Goal: Information Seeking & Learning: Learn about a topic

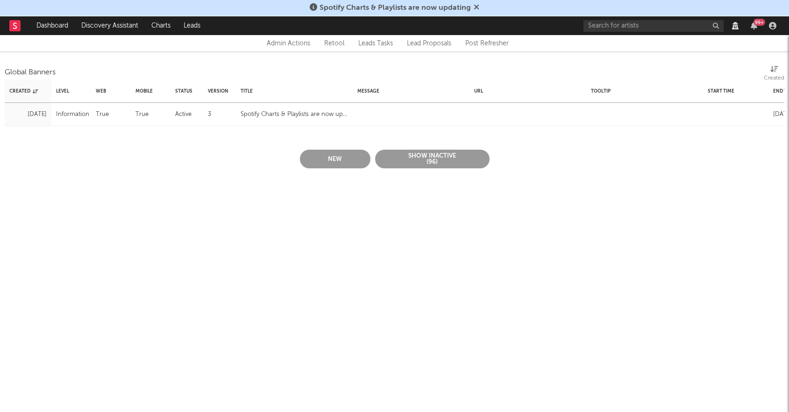
click at [508, 196] on html "Spotify Charts & Playlists are now updating Dashboard Discovery Assistant Chart…" at bounding box center [394, 98] width 789 height 196
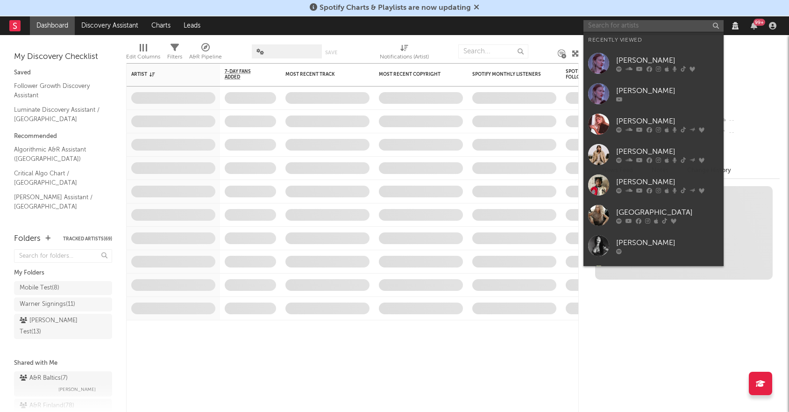
click at [651, 24] on input "text" at bounding box center [654, 26] width 140 height 12
paste input "[PERSON_NAME]"
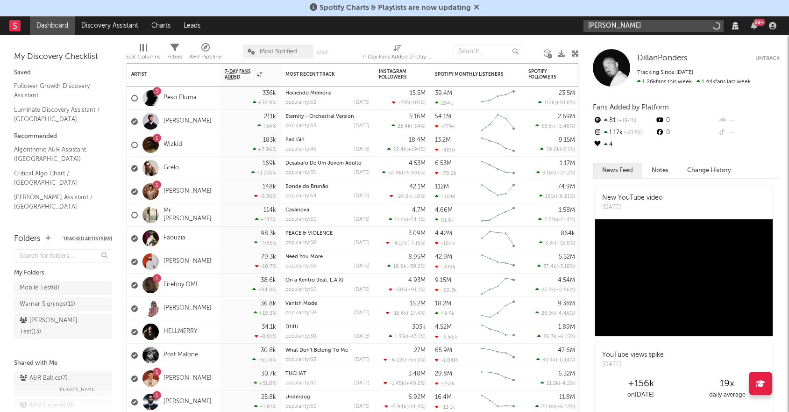
click at [650, 24] on input "[PERSON_NAME]" at bounding box center [654, 26] width 140 height 12
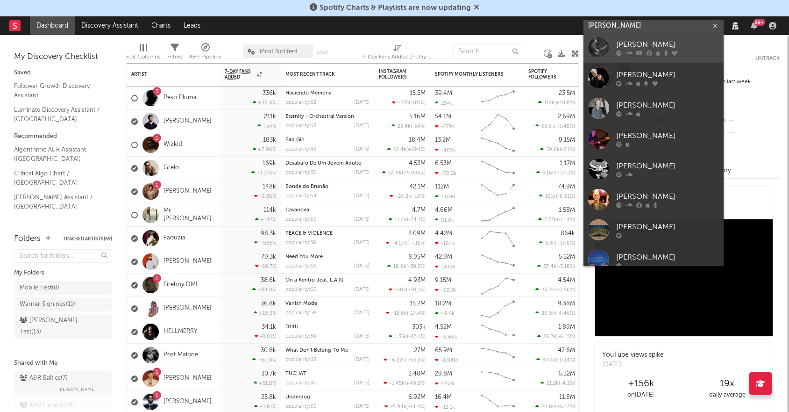
type input "[PERSON_NAME]"
click at [634, 36] on link "[PERSON_NAME]" at bounding box center [654, 47] width 140 height 30
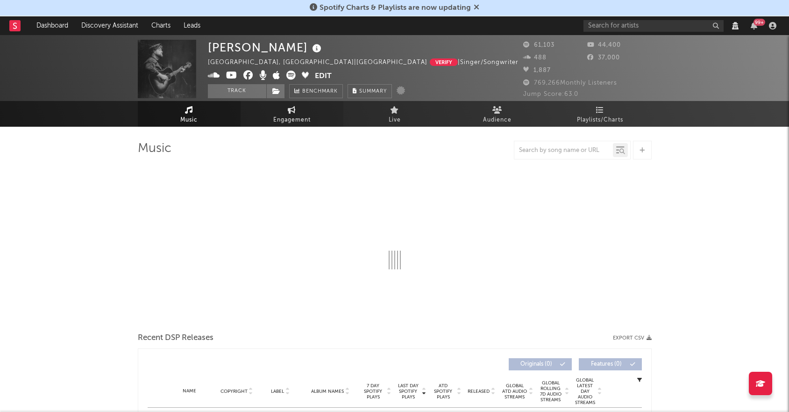
select select "View all"
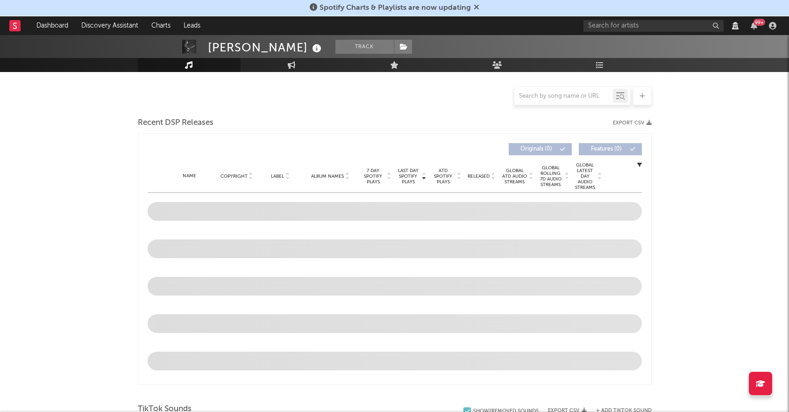
select select "View all"
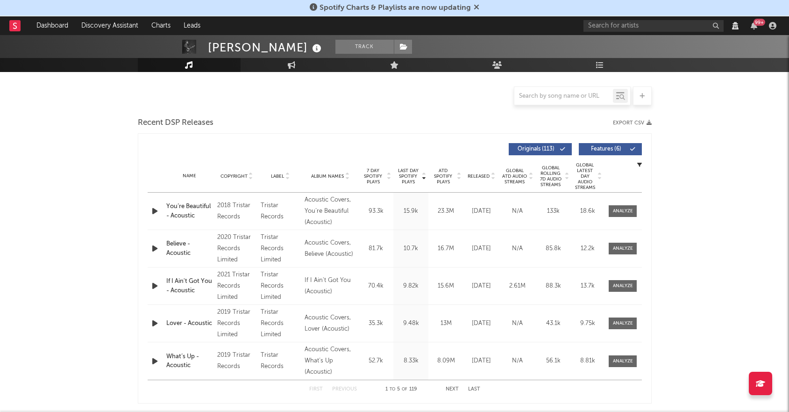
scroll to position [221, 0]
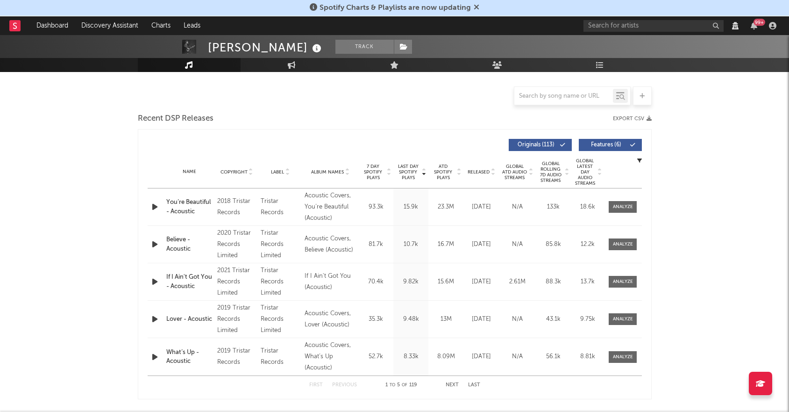
select select "View all"
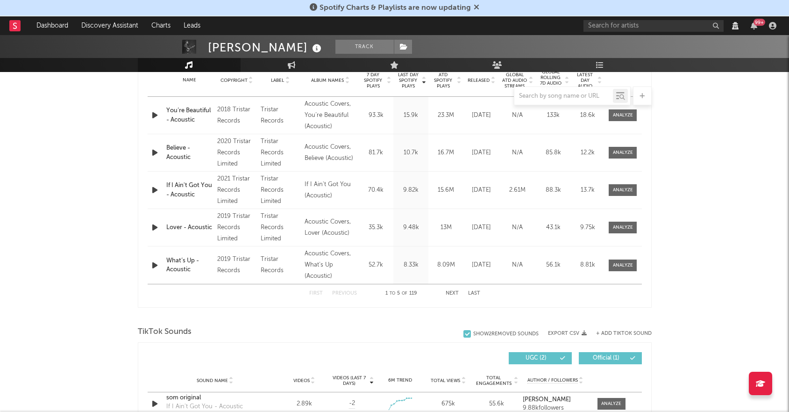
scroll to position [316, 0]
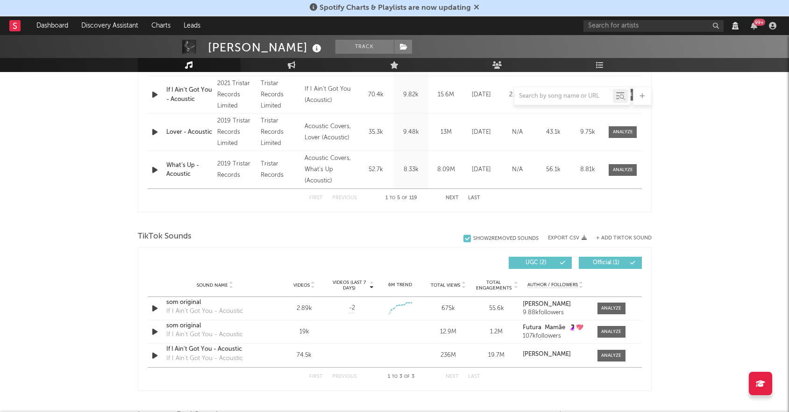
select select "6m"
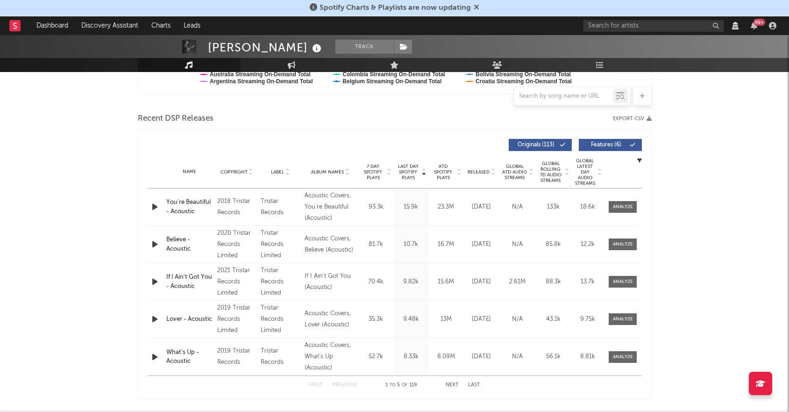
click at [473, 171] on span "Released" at bounding box center [479, 172] width 22 height 6
select select "View all"
select select "6m"
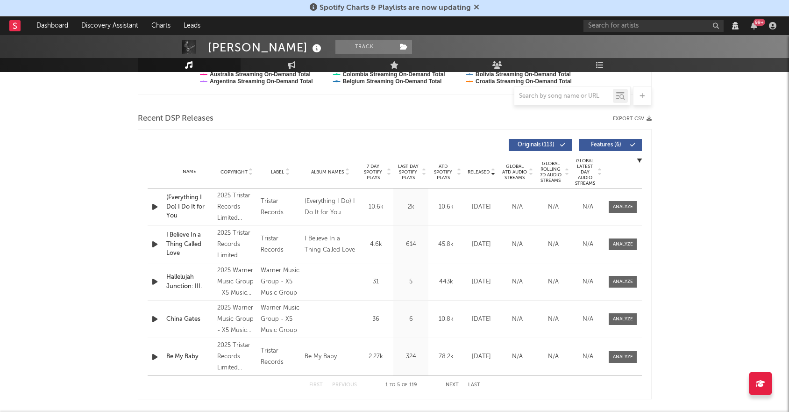
select select "View all"
select select "6m"
click at [450, 385] on button "Next" at bounding box center [452, 384] width 13 height 5
select select "View all"
select select "6m"
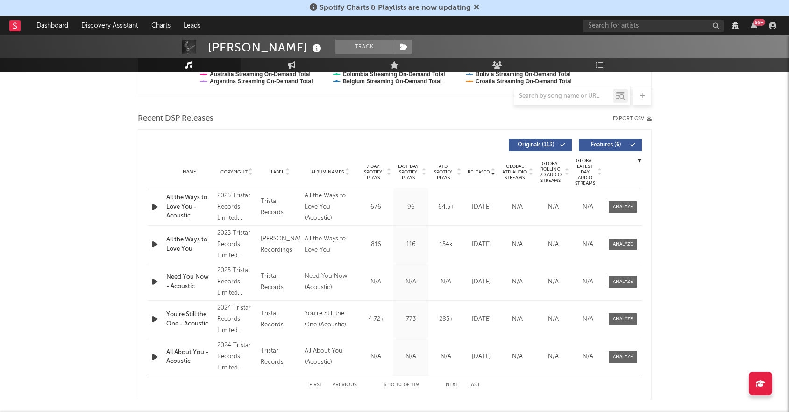
click at [450, 385] on button "Next" at bounding box center [452, 384] width 13 height 5
select select "View all"
select select "6m"
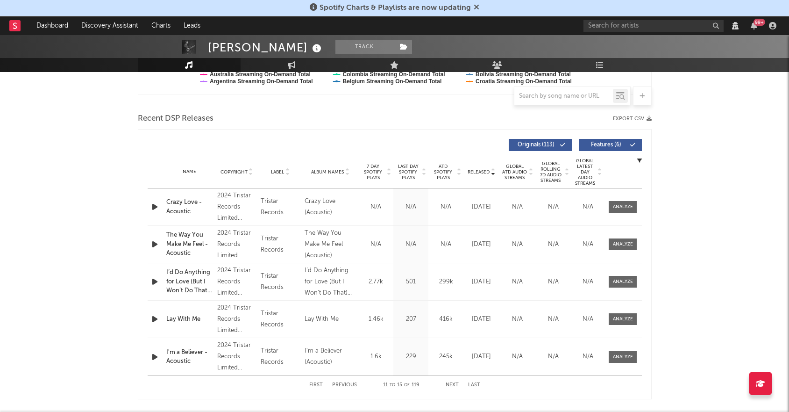
click at [450, 385] on button "Next" at bounding box center [452, 384] width 13 height 5
select select "View all"
select select "6m"
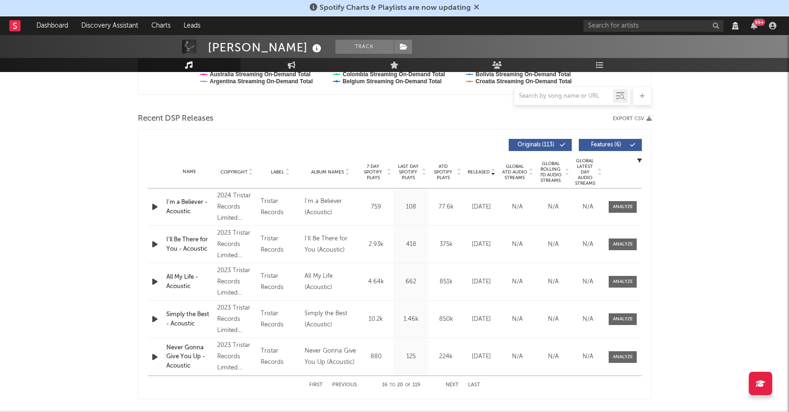
click at [450, 385] on button "Next" at bounding box center [452, 384] width 13 height 5
select select "View all"
select select "6m"
click at [450, 385] on button "Next" at bounding box center [452, 384] width 13 height 5
select select "View all"
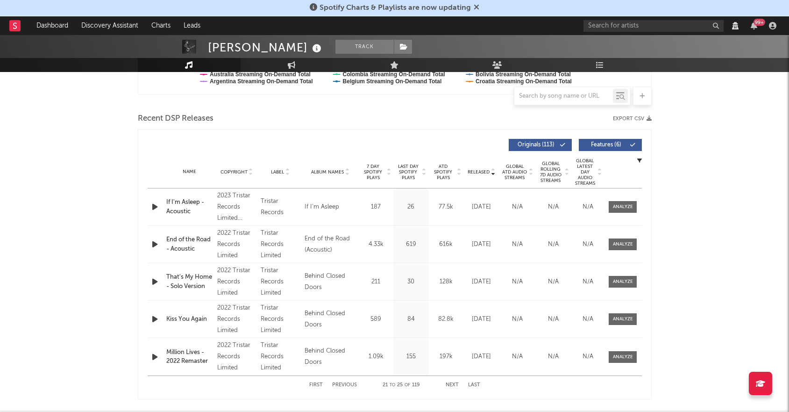
select select "6m"
click at [450, 385] on button "Next" at bounding box center [452, 384] width 13 height 5
select select "View all"
select select "6m"
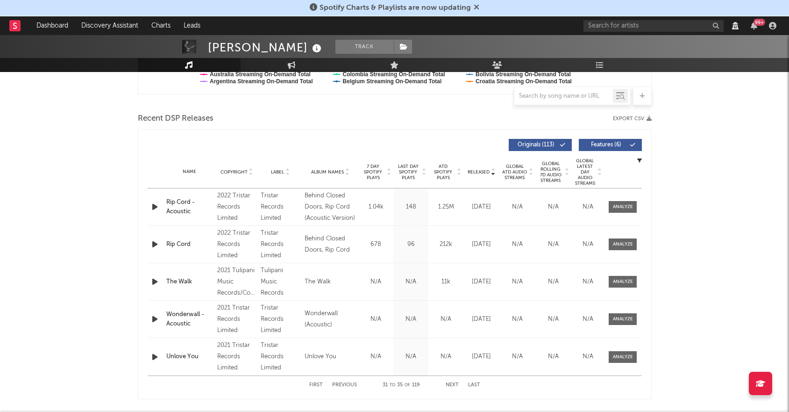
click at [450, 385] on button "Next" at bounding box center [452, 384] width 13 height 5
select select "View all"
select select "6m"
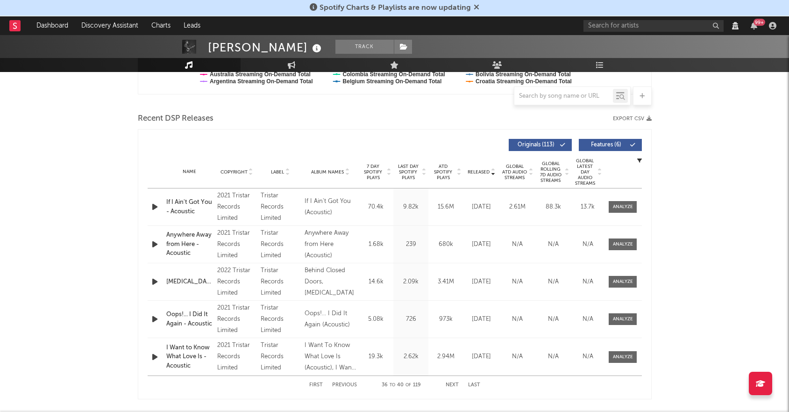
click at [450, 385] on button "Next" at bounding box center [452, 384] width 13 height 5
select select "View all"
select select "6m"
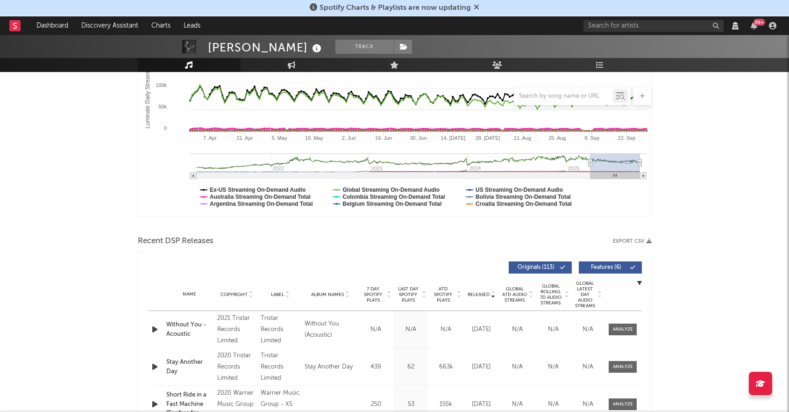
scroll to position [0, 0]
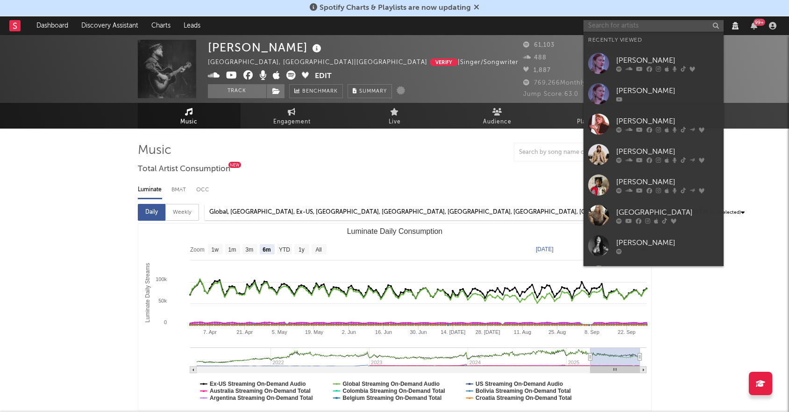
click at [608, 24] on input "text" at bounding box center [654, 26] width 140 height 12
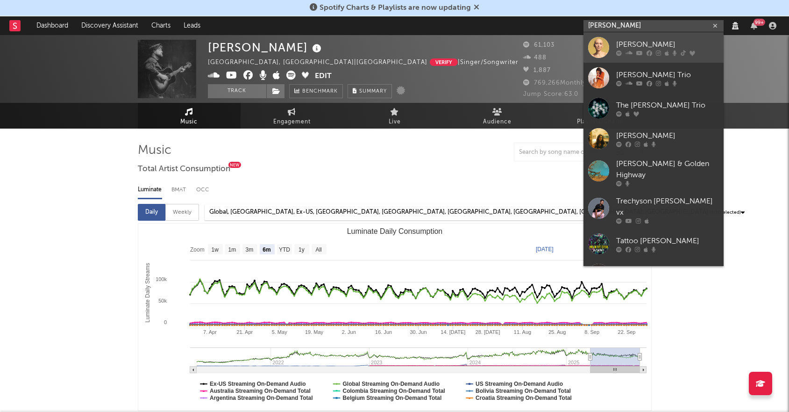
type input "[PERSON_NAME]"
click at [601, 50] on div at bounding box center [598, 47] width 21 height 21
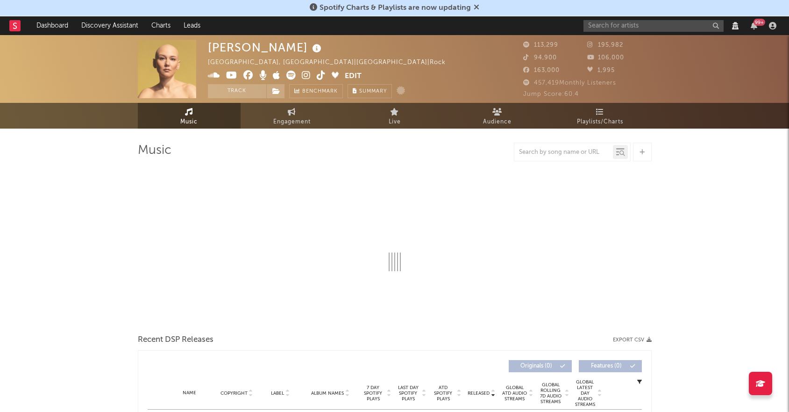
select select "View all"
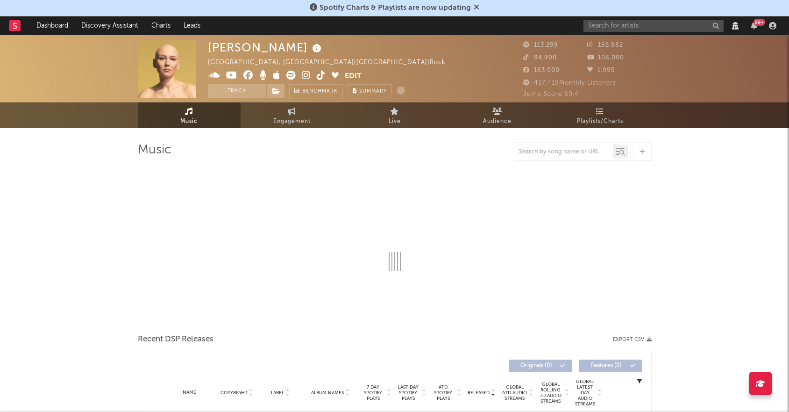
select select "View all"
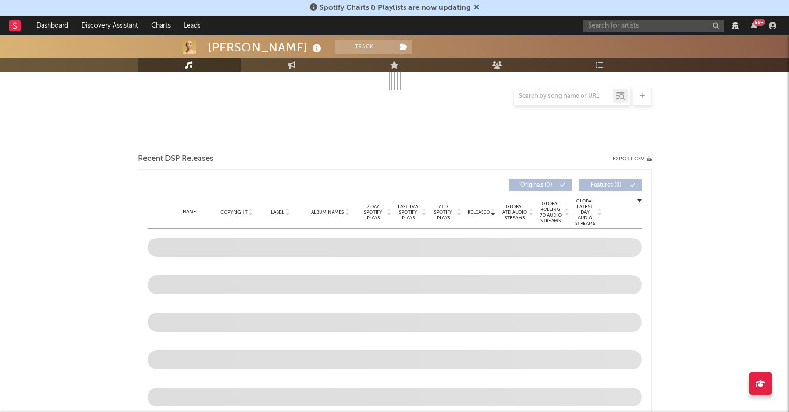
select select "View all"
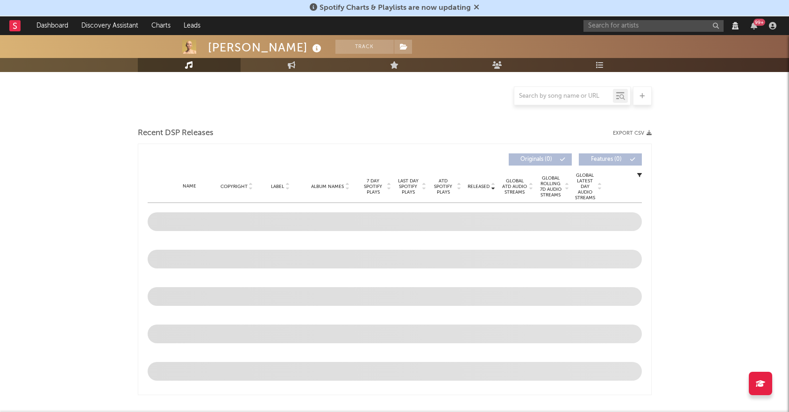
select select "6m"
select select "View all"
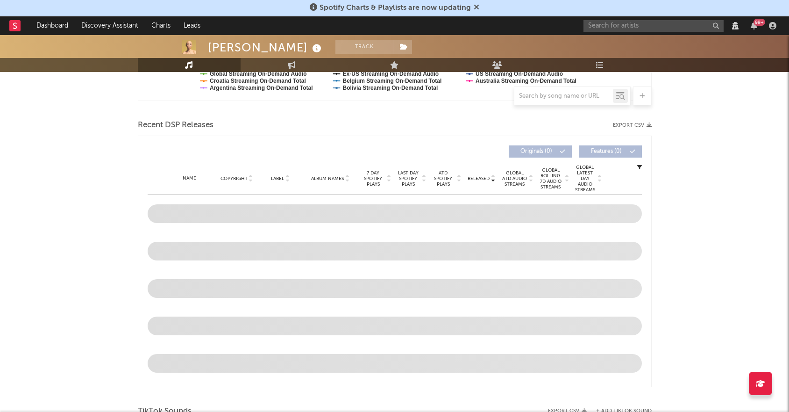
select select "View all"
select select "6m"
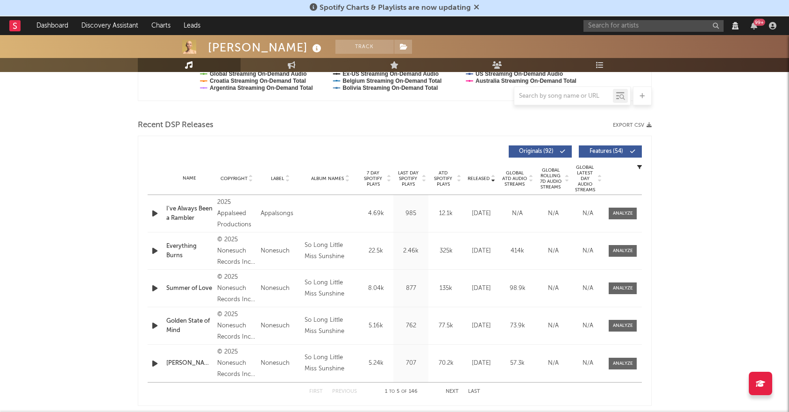
scroll to position [319, 0]
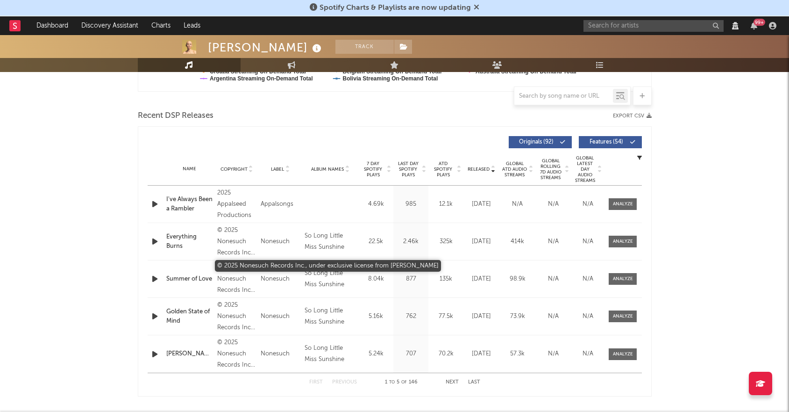
click at [233, 286] on div "© 2025 Nonesuch Records Inc., under exclusive license from [PERSON_NAME]" at bounding box center [236, 279] width 39 height 34
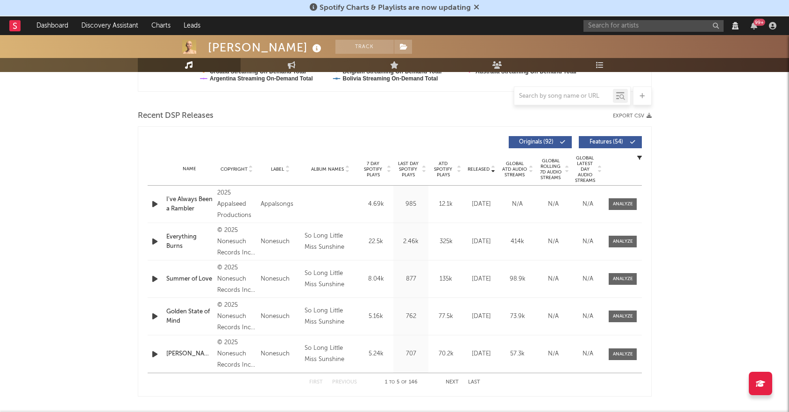
click at [449, 378] on div "First Previous 1 to 5 of 146 Next Last" at bounding box center [394, 382] width 171 height 18
click at [454, 380] on button "Next" at bounding box center [452, 381] width 13 height 5
select select "View all"
select select "6m"
click at [454, 380] on button "Next" at bounding box center [452, 381] width 13 height 5
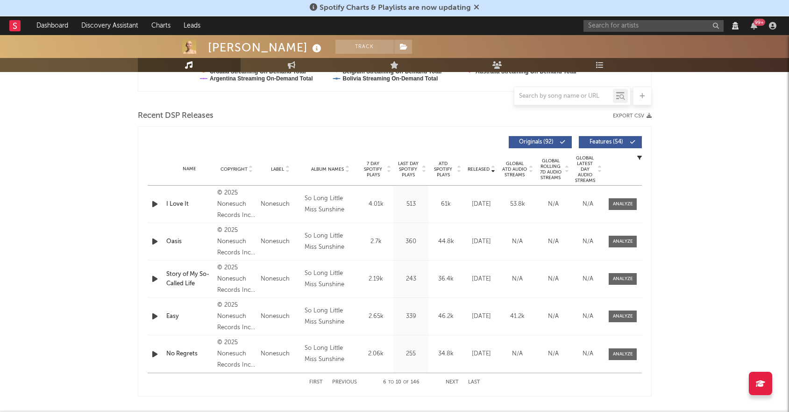
select select "View all"
select select "6m"
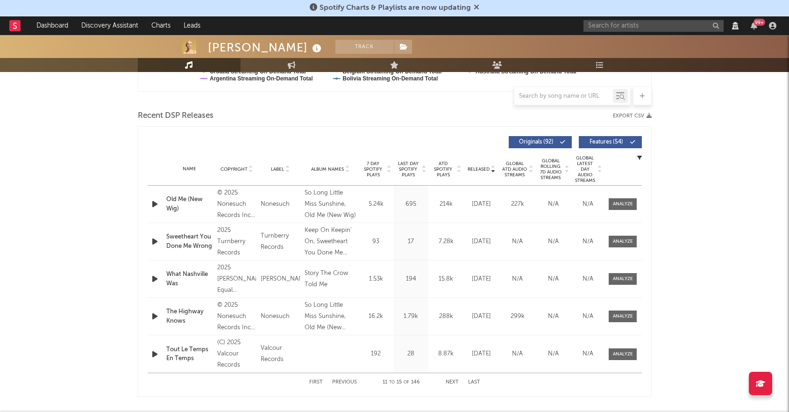
click at [454, 380] on button "Next" at bounding box center [452, 381] width 13 height 5
select select "View all"
select select "6m"
